Goal: Check status: Check status

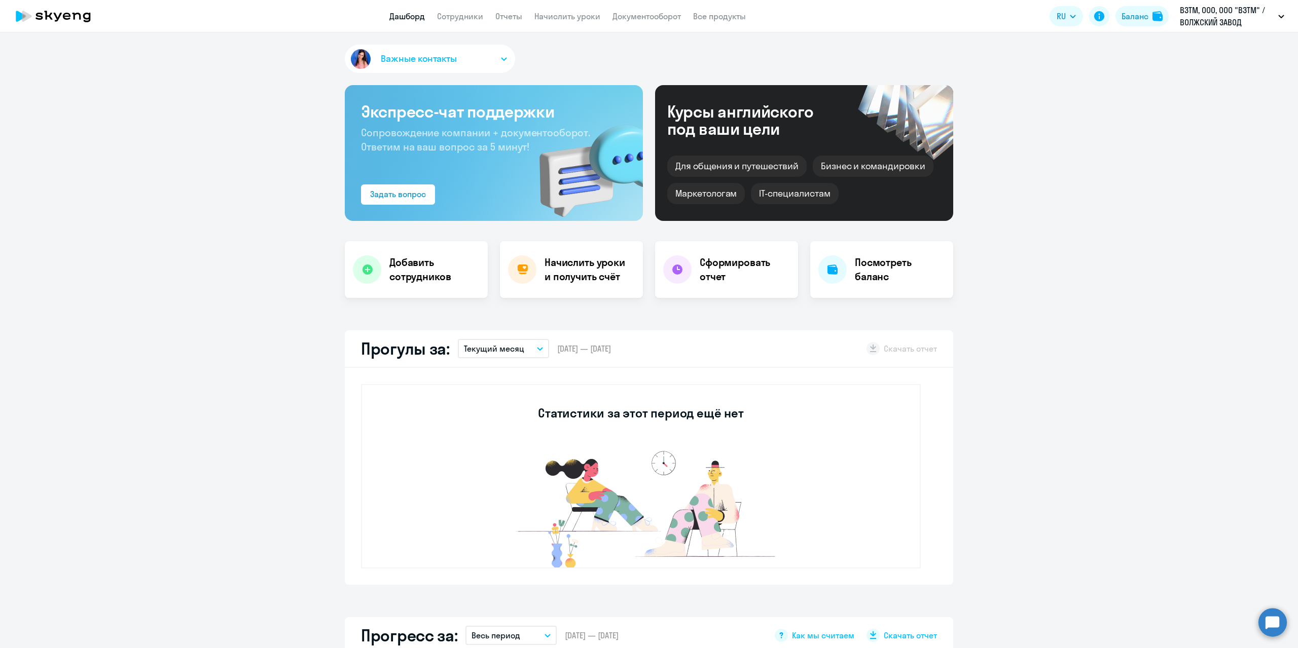
select select "30"
click at [1145, 12] on div "Баланс" at bounding box center [1134, 16] width 27 height 12
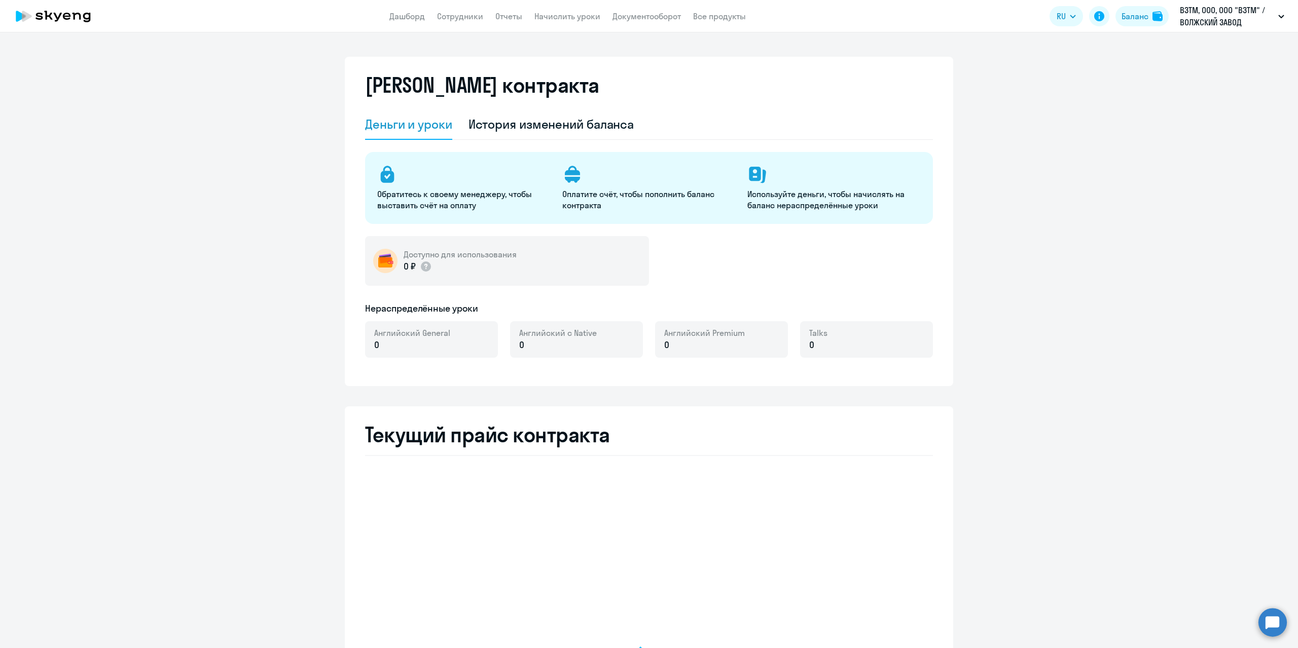
select select "english_adult_not_native_speaker"
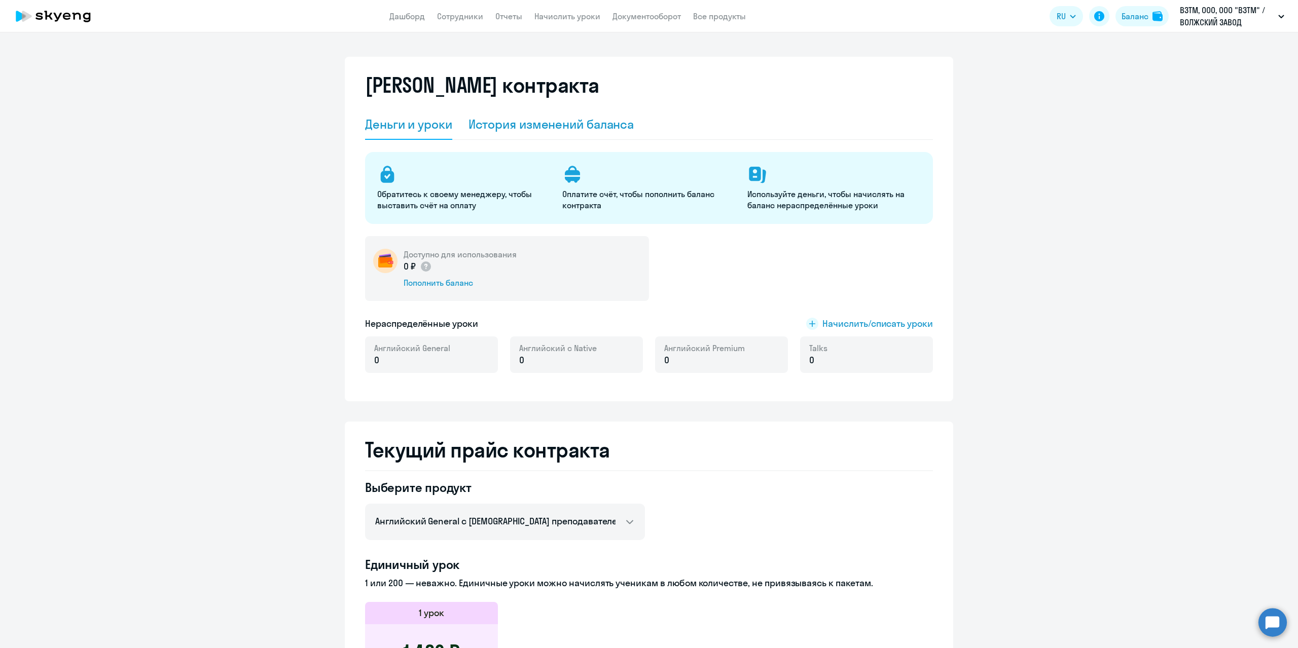
click at [605, 130] on div "История изменений баланса" at bounding box center [551, 124] width 166 height 16
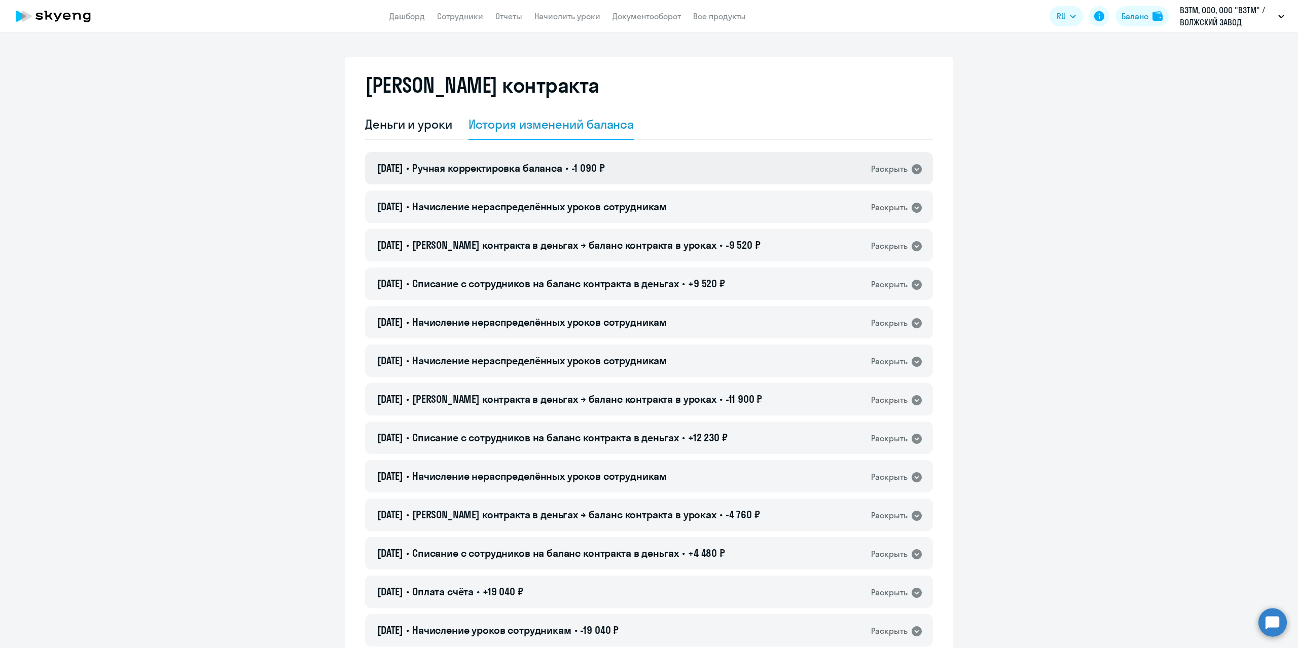
click at [894, 173] on div "Раскрыть" at bounding box center [889, 169] width 36 height 13
